Goal: Information Seeking & Learning: Learn about a topic

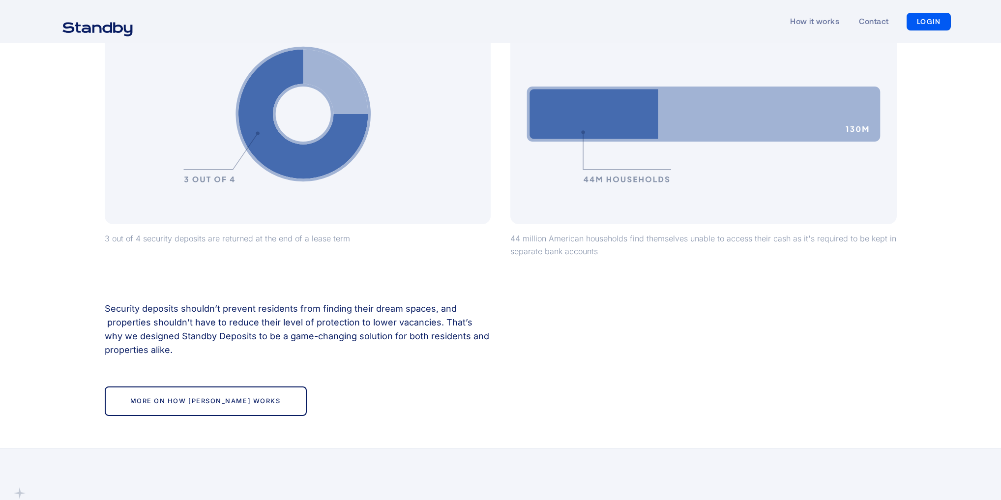
scroll to position [918, 0]
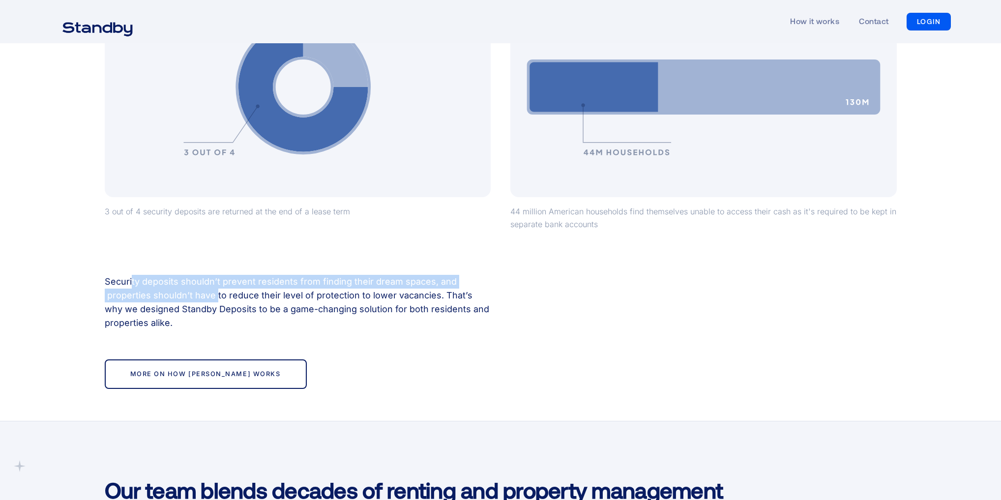
drag, startPoint x: 131, startPoint y: 283, endPoint x: 217, endPoint y: 298, distance: 86.7
click at [216, 297] on p "Security deposits shouldn’t prevent residents from finding their dream spaces, …" at bounding box center [298, 302] width 386 height 55
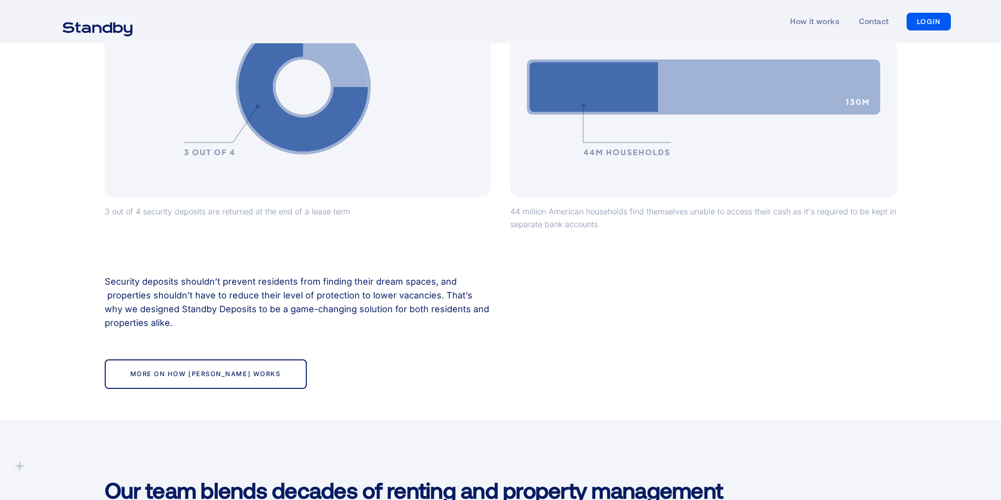
click at [266, 320] on p "Security deposits shouldn’t prevent residents from finding their dream spaces, …" at bounding box center [298, 302] width 386 height 55
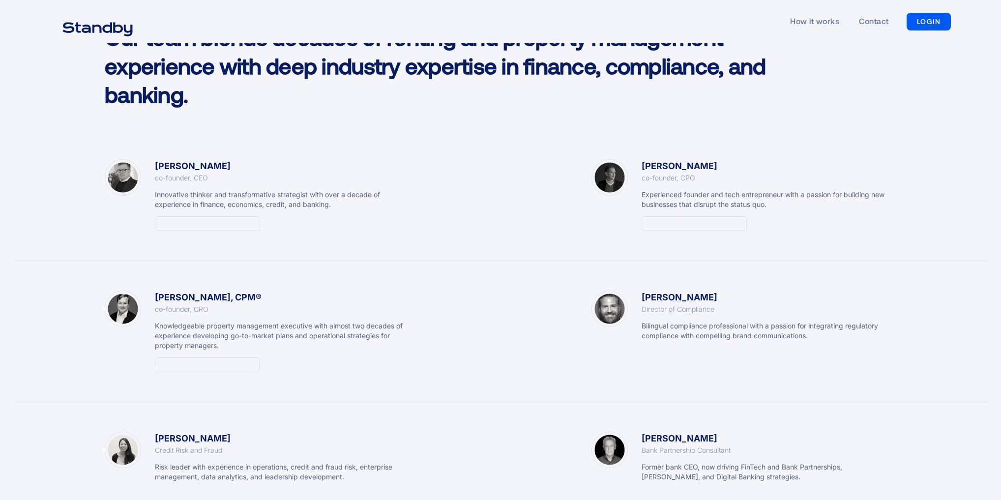
scroll to position [1377, 0]
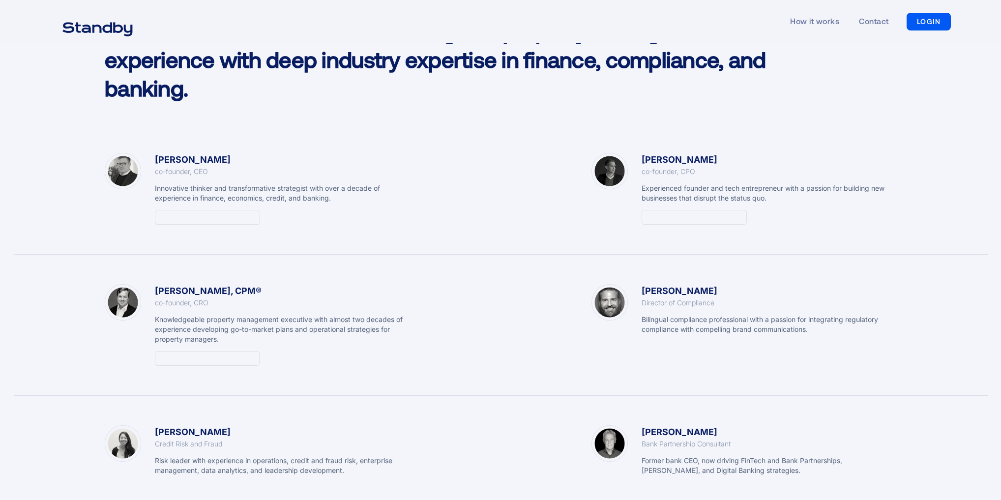
click at [649, 299] on div "Director of Compliance" at bounding box center [678, 303] width 73 height 10
click at [659, 315] on div "Bilingual compliance professional with a passion for integrating regulatory com…" at bounding box center [769, 325] width 255 height 20
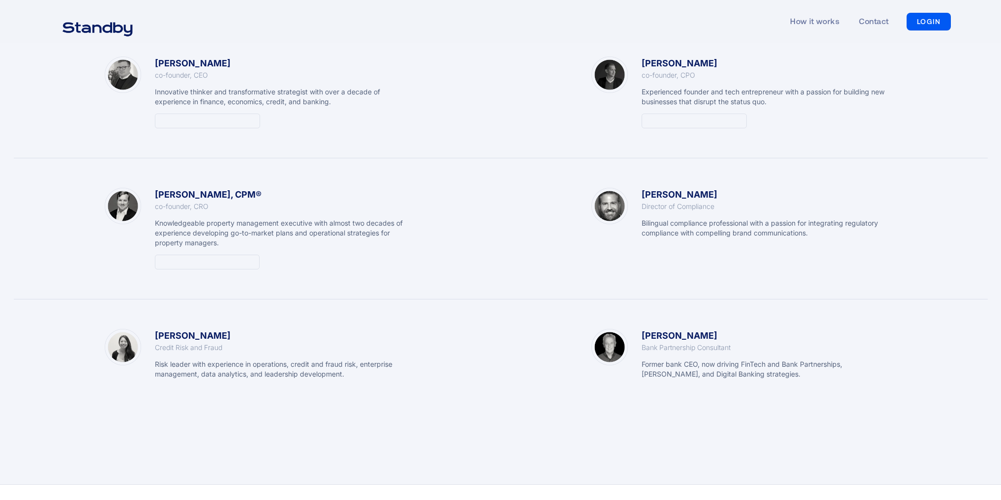
scroll to position [1520, 0]
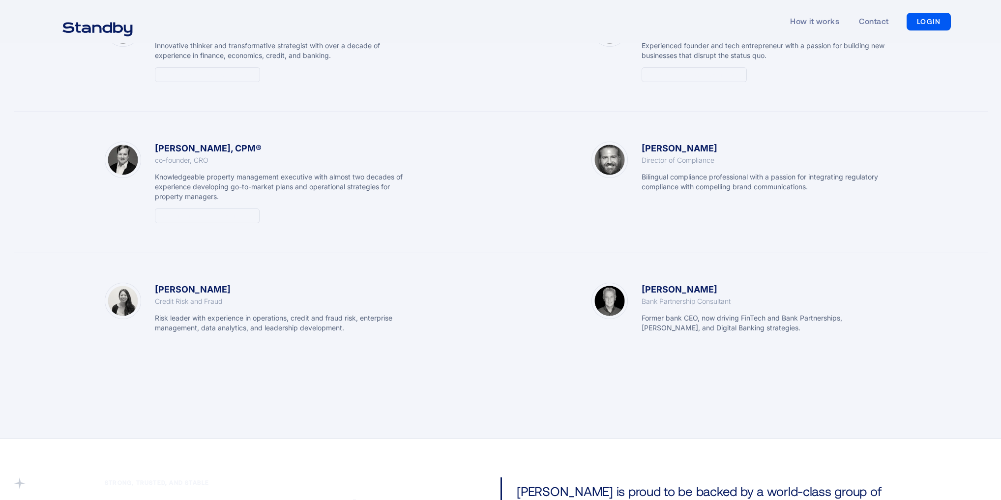
click at [160, 180] on div "Knowledgeable property management executive with almost two decades of experien…" at bounding box center [282, 187] width 255 height 30
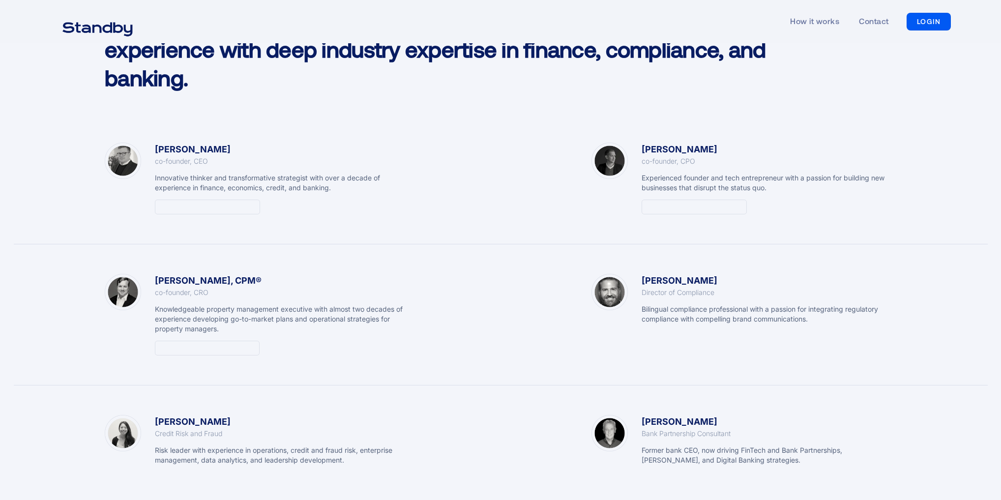
scroll to position [1389, 0]
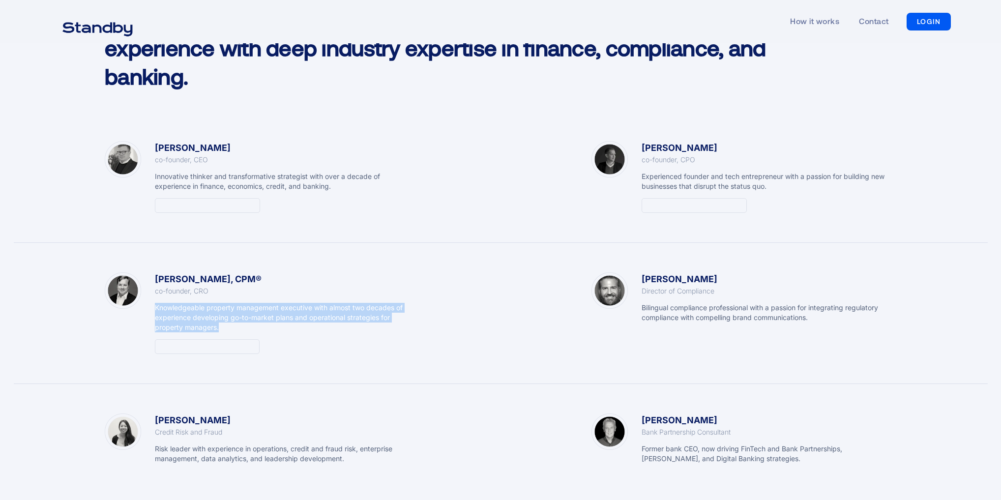
drag, startPoint x: 153, startPoint y: 307, endPoint x: 229, endPoint y: 332, distance: 79.8
click at [229, 332] on div "[PERSON_NAME], CPM® co-founder, CRO Knowledgeable property management executive…" at bounding box center [257, 313] width 305 height 82
copy div "Knowledgeable property management executive with almost two decades of experien…"
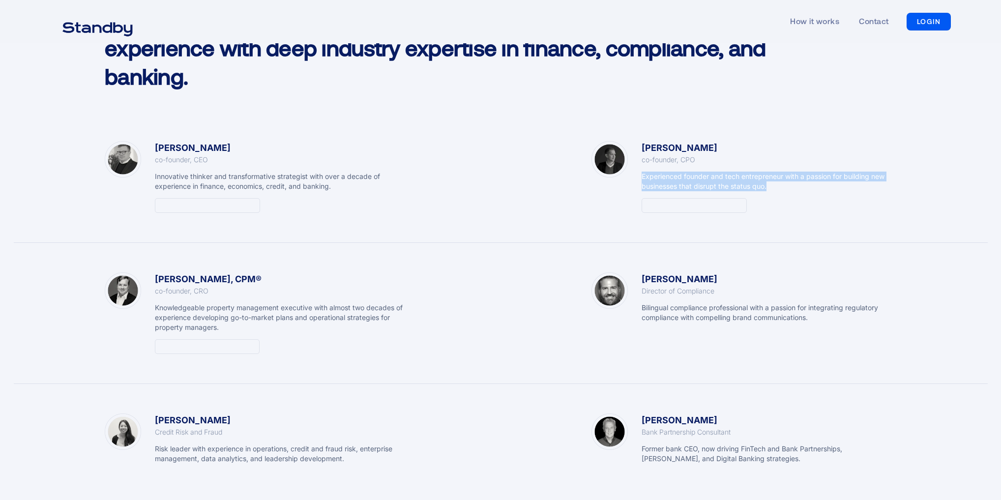
drag, startPoint x: 769, startPoint y: 187, endPoint x: 643, endPoint y: 179, distance: 125.7
click at [643, 179] on div "Experienced founder and tech entrepreneur with a passion for building new busin…" at bounding box center [769, 182] width 255 height 20
copy div "Experienced founder and tech entrepreneur with a passion for building new busin…"
click at [549, 179] on div at bounding box center [541, 177] width 81 height 72
click at [322, 2] on div "How it works Contact LOGIN LOGIN" at bounding box center [500, 21] width 901 height 45
